Goal: Transaction & Acquisition: Purchase product/service

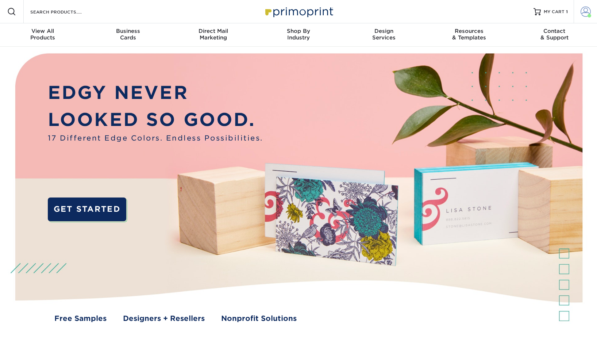
click at [583, 13] on span at bounding box center [586, 12] width 10 height 10
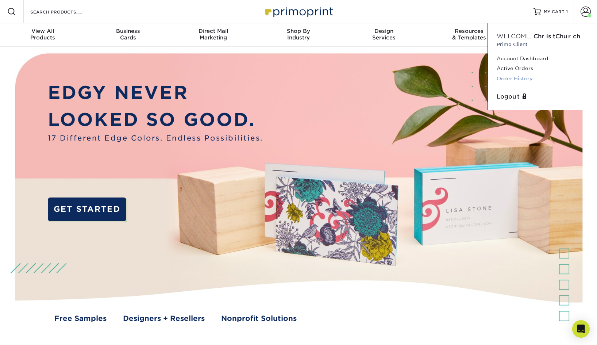
click at [513, 79] on link "Order History" at bounding box center [543, 79] width 92 height 10
click at [518, 76] on link "Order History" at bounding box center [543, 79] width 92 height 10
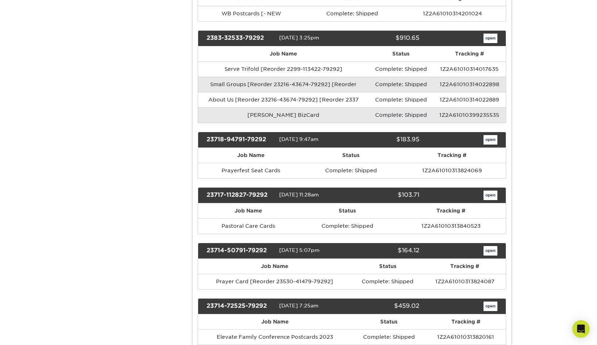
scroll to position [3023, 0]
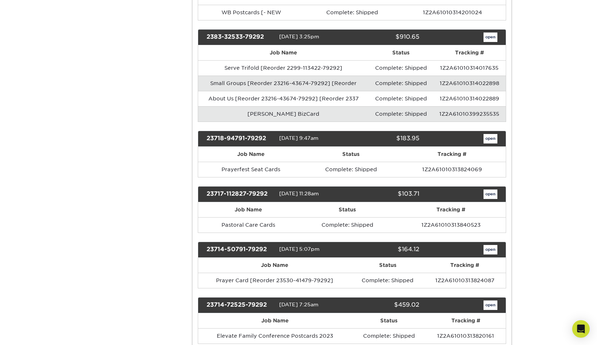
click at [489, 189] on link "open" at bounding box center [491, 193] width 14 height 9
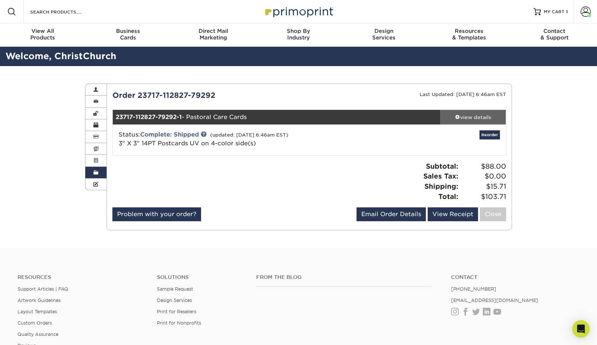
click at [457, 118] on span at bounding box center [457, 116] width 5 height 5
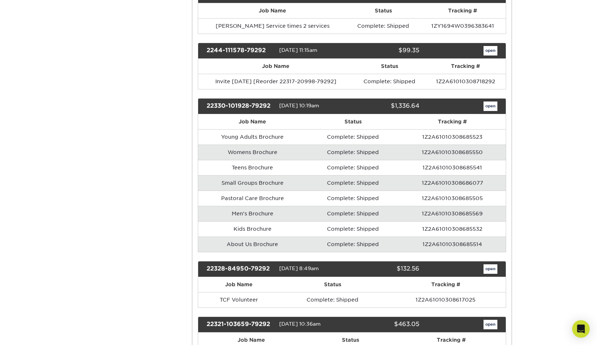
scroll to position [7235, 0]
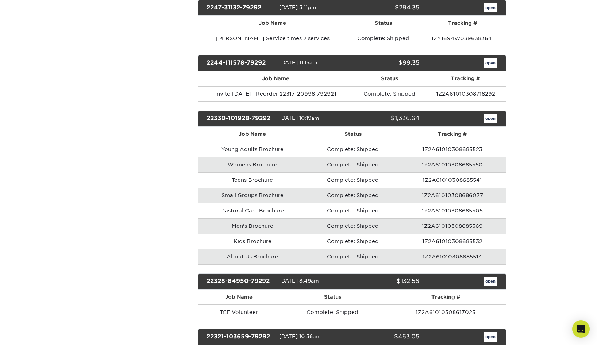
click at [490, 114] on link "open" at bounding box center [491, 118] width 14 height 9
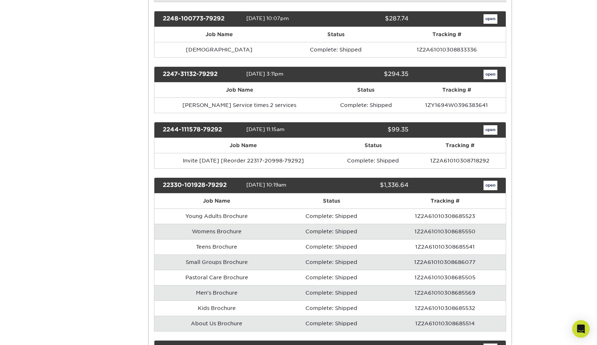
scroll to position [0, 0]
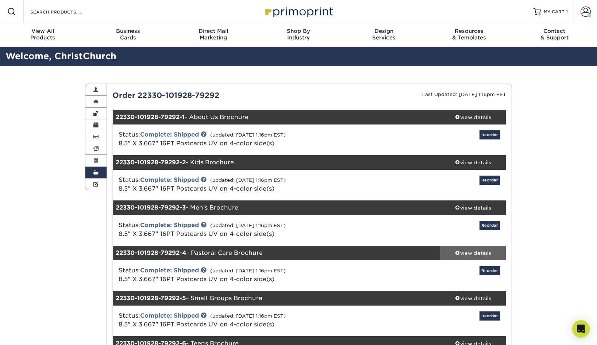
click at [456, 251] on span at bounding box center [457, 252] width 5 height 5
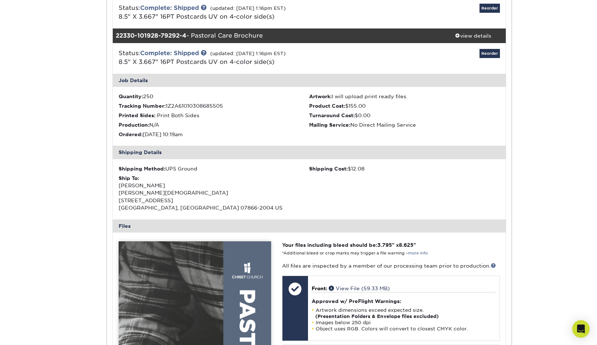
scroll to position [219, 0]
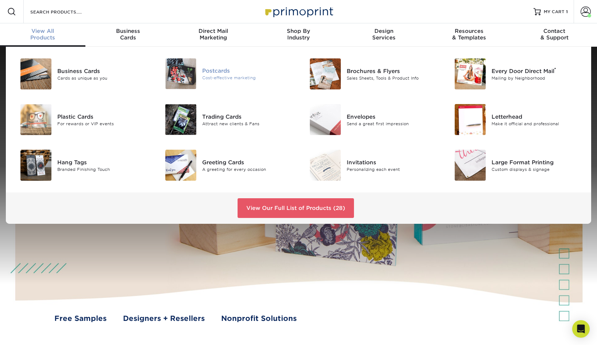
click at [216, 76] on div "Cost-effective marketing" at bounding box center [247, 78] width 91 height 6
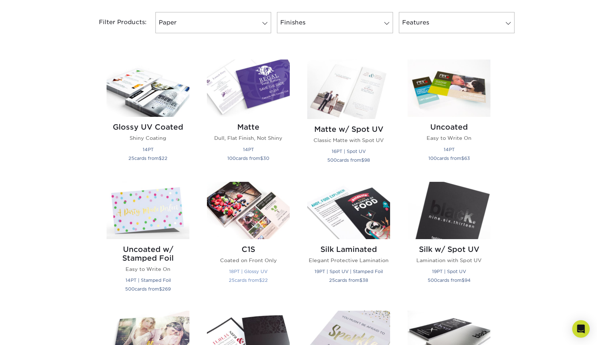
scroll to position [307, 0]
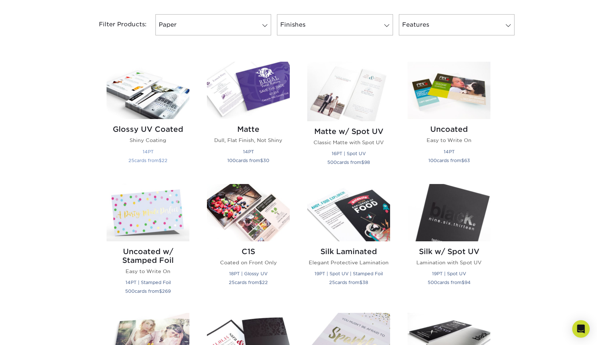
click at [168, 130] on h2 "Glossy UV Coated" at bounding box center [148, 129] width 83 height 9
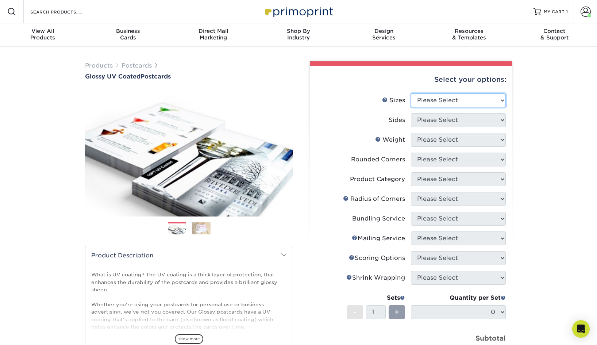
select select "3.67x8.50"
